Goal: Task Accomplishment & Management: Use online tool/utility

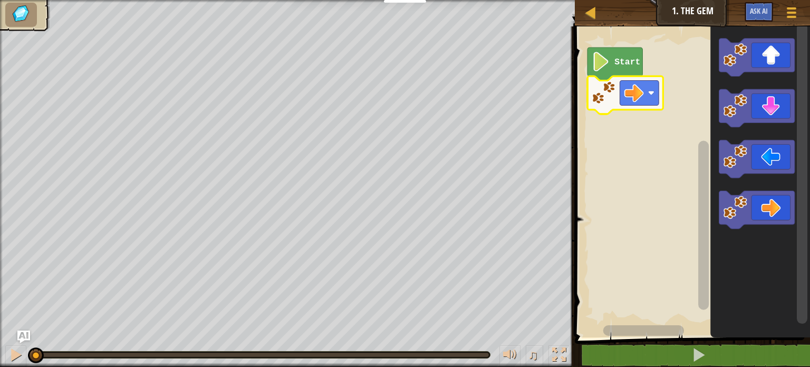
click at [686, 145] on rect "Blockly Workspace" at bounding box center [691, 179] width 238 height 316
click at [617, 60] on text "Start" at bounding box center [628, 62] width 26 height 10
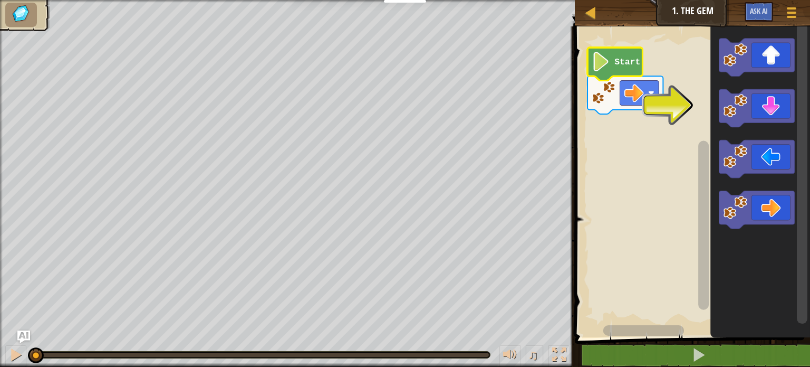
click at [610, 60] on icon "Blockly Workspace" at bounding box center [615, 63] width 55 height 33
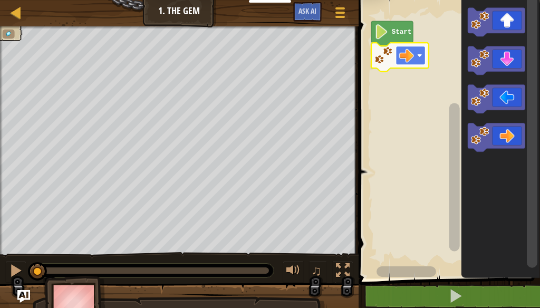
click at [422, 58] on image "Blockly Workspace" at bounding box center [419, 55] width 5 height 5
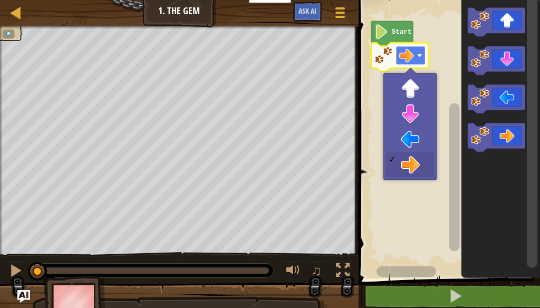
click at [421, 58] on image "Blockly Workspace" at bounding box center [419, 55] width 5 height 5
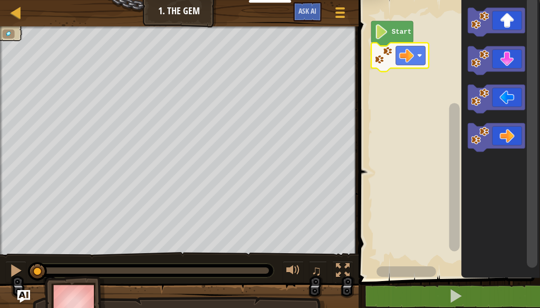
click at [391, 27] on icon "Blockly Workspace" at bounding box center [392, 33] width 42 height 25
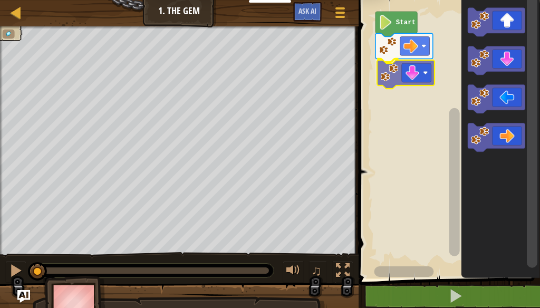
click at [420, 78] on div "Start" at bounding box center [448, 137] width 185 height 284
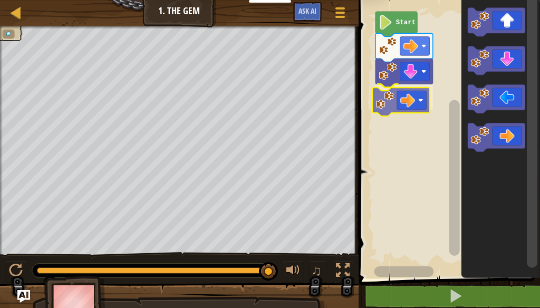
click at [409, 94] on div "Start" at bounding box center [448, 137] width 185 height 284
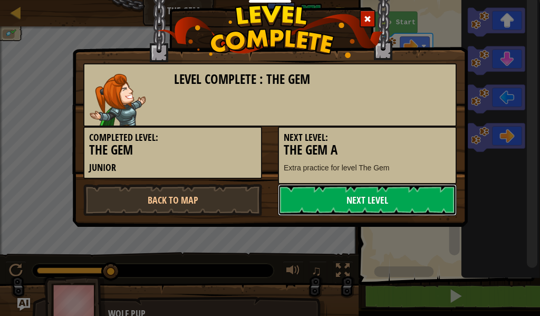
click at [380, 195] on link "Next Level" at bounding box center [367, 200] width 179 height 32
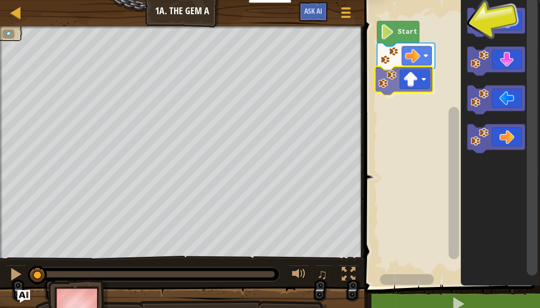
click at [410, 77] on div "Start" at bounding box center [450, 141] width 179 height 292
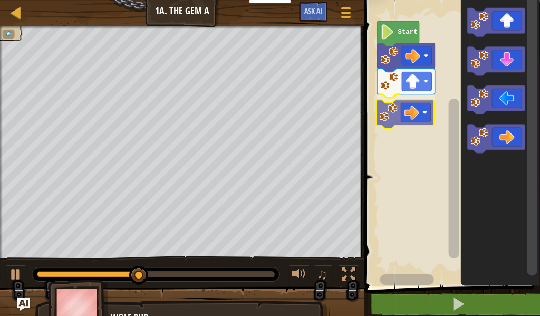
click at [405, 110] on div "Start" at bounding box center [450, 141] width 179 height 292
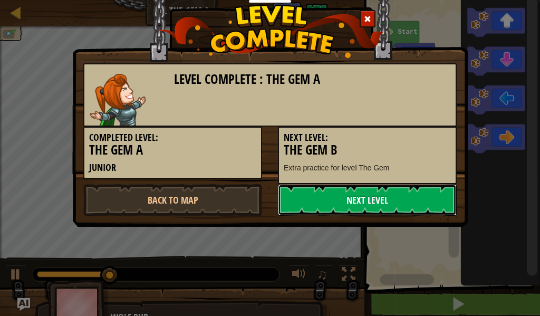
click at [405, 212] on link "Next Level" at bounding box center [367, 200] width 179 height 32
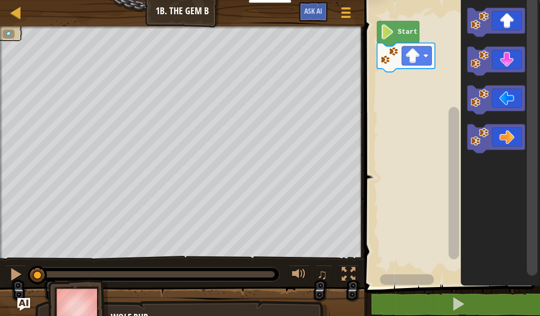
click at [487, 158] on icon "Blockly Workspace" at bounding box center [500, 141] width 79 height 292
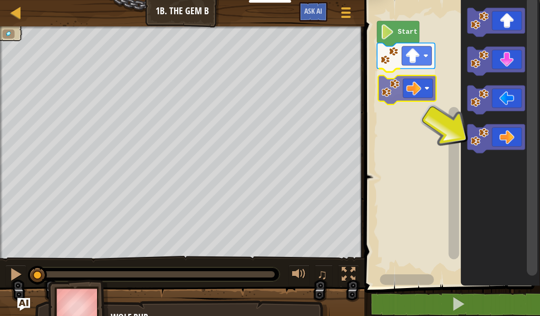
click at [396, 94] on div "Start" at bounding box center [450, 141] width 179 height 292
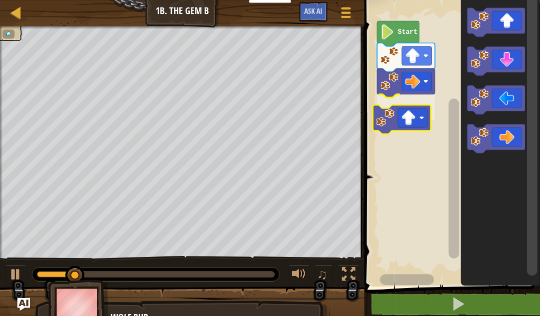
click at [416, 122] on div "Start" at bounding box center [450, 141] width 179 height 292
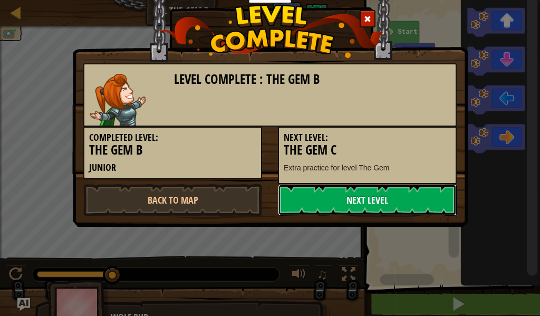
click at [381, 195] on link "Next Level" at bounding box center [367, 200] width 179 height 32
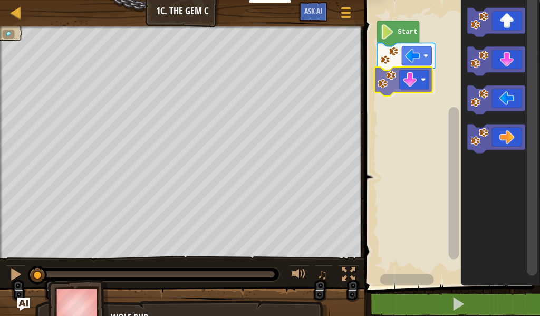
click at [414, 79] on div "Start" at bounding box center [450, 141] width 179 height 292
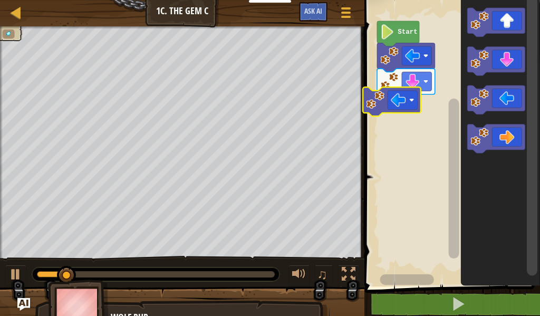
click at [408, 108] on div "Start" at bounding box center [450, 141] width 179 height 292
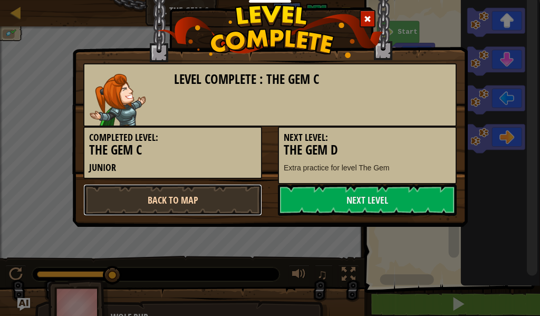
click at [215, 200] on link "Back to Map" at bounding box center [172, 200] width 179 height 32
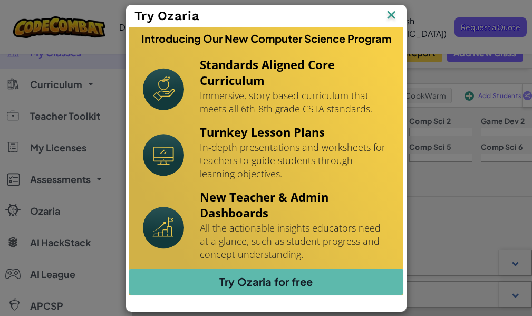
click at [398, 18] on img at bounding box center [392, 16] width 14 height 16
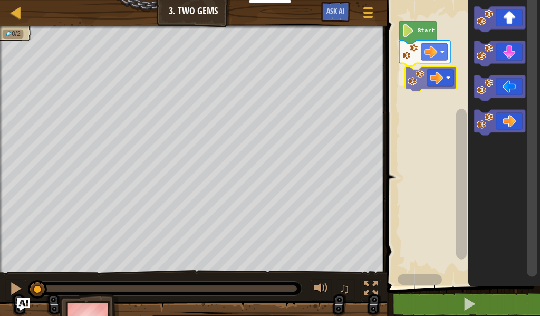
click at [439, 80] on div "Start" at bounding box center [462, 141] width 157 height 292
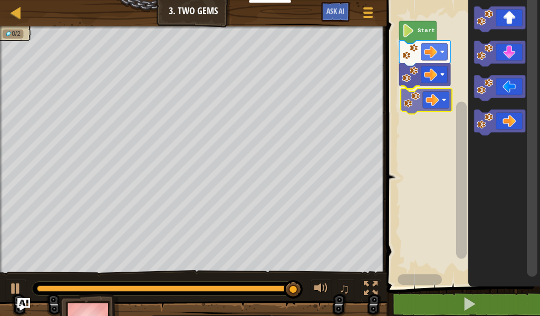
click at [425, 106] on div "Start" at bounding box center [462, 141] width 157 height 292
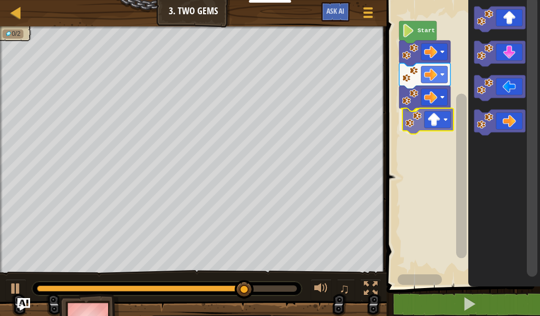
click at [433, 119] on div "Start" at bounding box center [462, 141] width 157 height 292
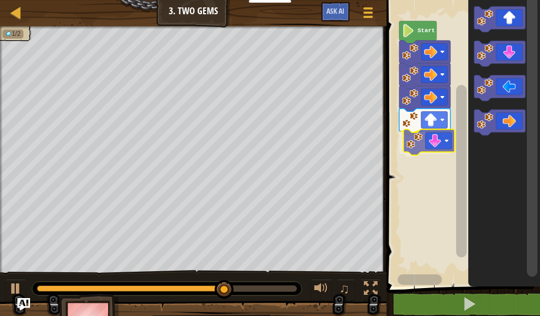
click at [446, 148] on div "Start" at bounding box center [462, 141] width 157 height 292
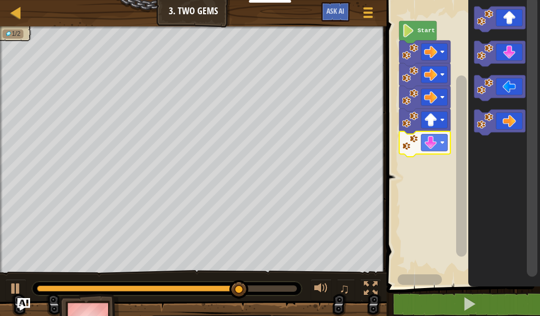
click at [514, 67] on icon "Blockly Workspace" at bounding box center [504, 141] width 72 height 292
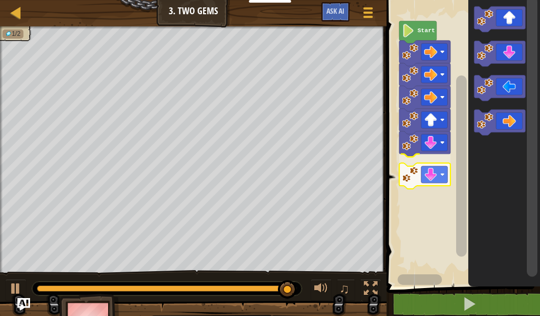
click at [436, 169] on div "Start" at bounding box center [462, 141] width 157 height 292
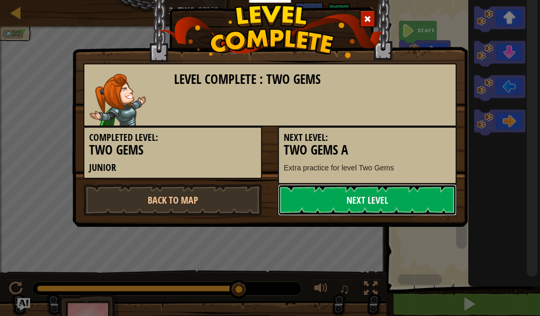
click at [407, 198] on link "Next Level" at bounding box center [367, 200] width 179 height 32
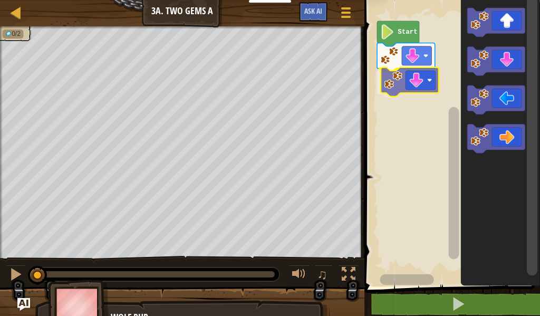
click at [404, 90] on div "Start" at bounding box center [450, 141] width 179 height 292
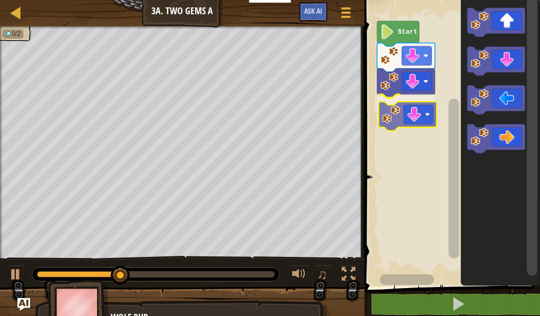
click at [396, 124] on div "Start" at bounding box center [450, 141] width 179 height 292
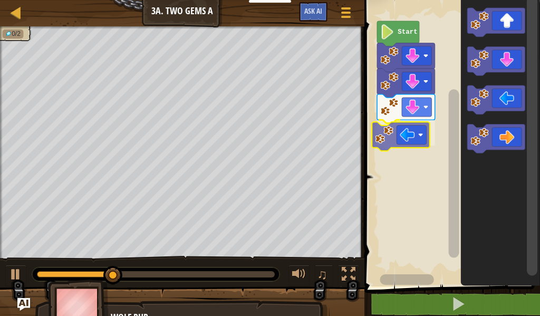
click at [406, 146] on div "Start" at bounding box center [450, 141] width 179 height 292
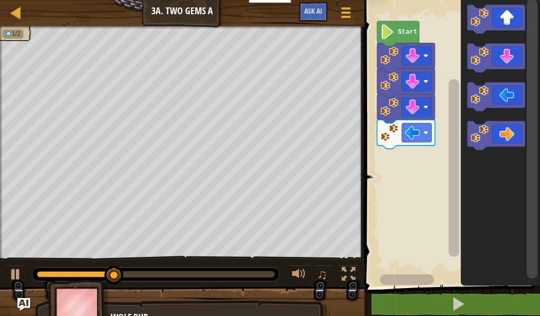
click at [501, 150] on icon "Blockly Workspace" at bounding box center [500, 141] width 79 height 292
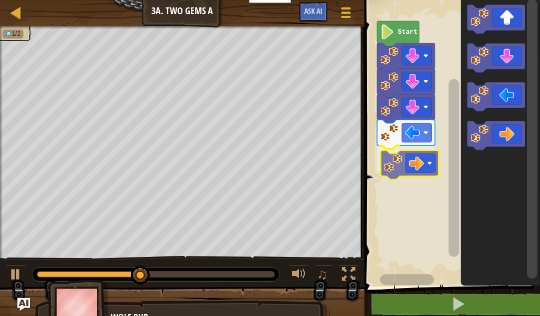
click at [417, 173] on div "Start" at bounding box center [450, 141] width 179 height 292
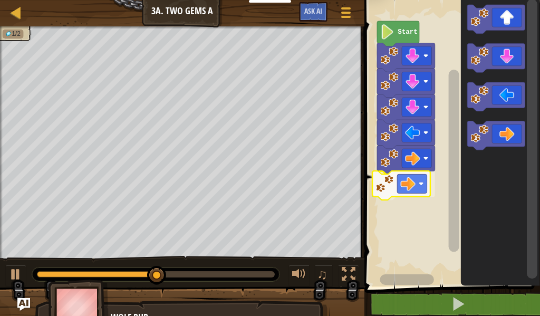
click at [414, 187] on div "Start" at bounding box center [450, 141] width 179 height 292
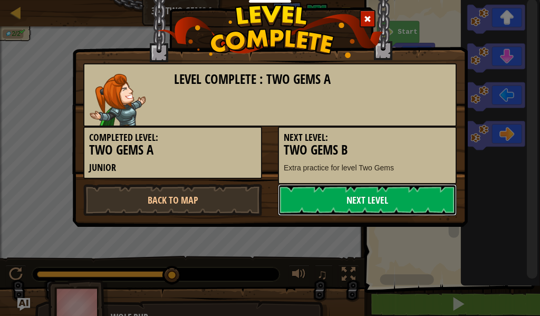
click at [382, 192] on link "Next Level" at bounding box center [367, 200] width 179 height 32
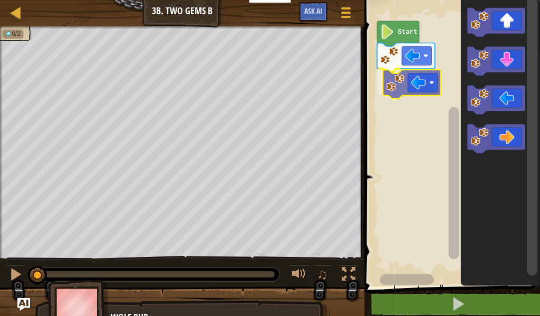
click at [423, 87] on div "Start" at bounding box center [450, 141] width 179 height 292
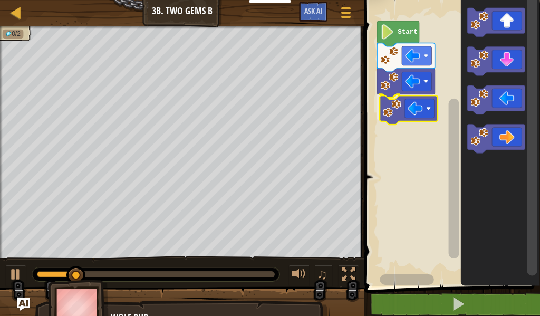
click at [409, 119] on div "Start" at bounding box center [450, 141] width 179 height 292
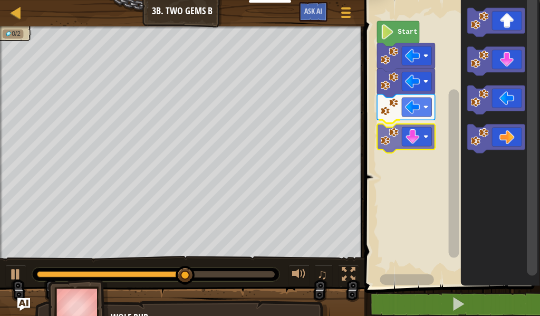
click at [418, 135] on div "Start" at bounding box center [450, 141] width 179 height 292
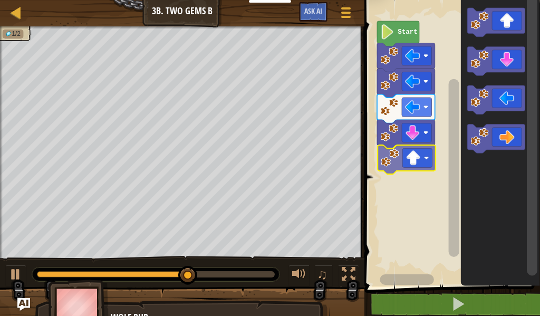
click at [419, 161] on div "Start" at bounding box center [450, 141] width 179 height 292
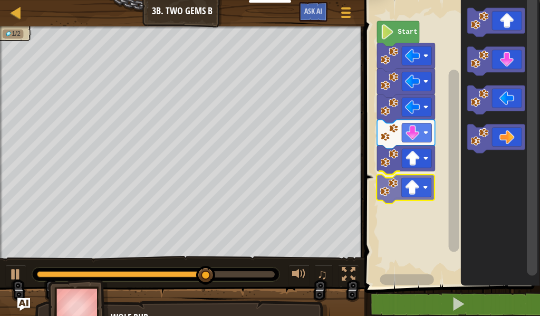
click at [430, 185] on div "Start" at bounding box center [450, 141] width 179 height 292
